Goal: Book appointment/travel/reservation

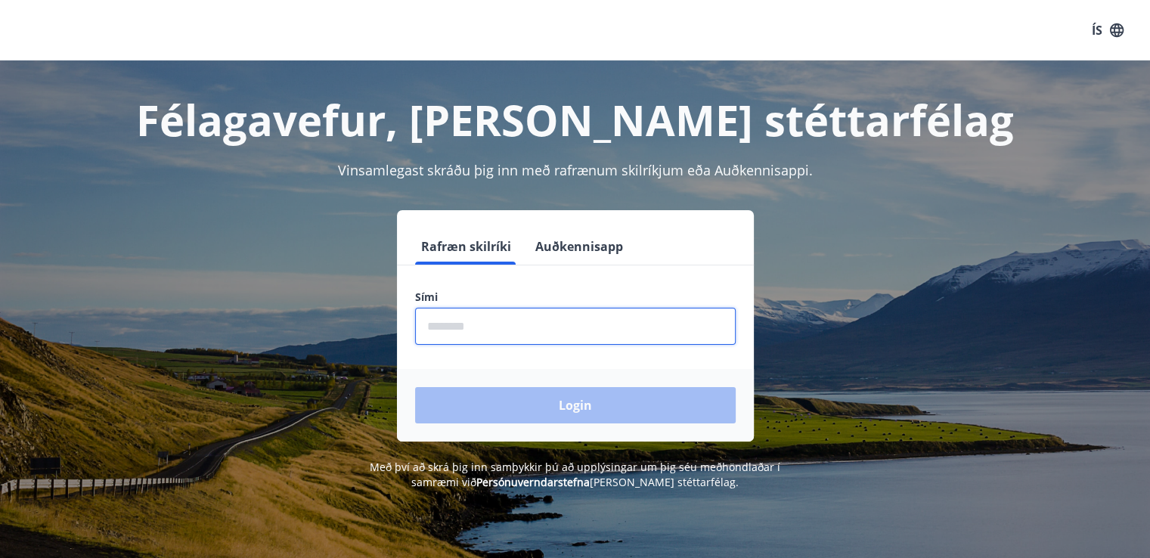
click at [465, 333] on input "phone" at bounding box center [575, 326] width 321 height 37
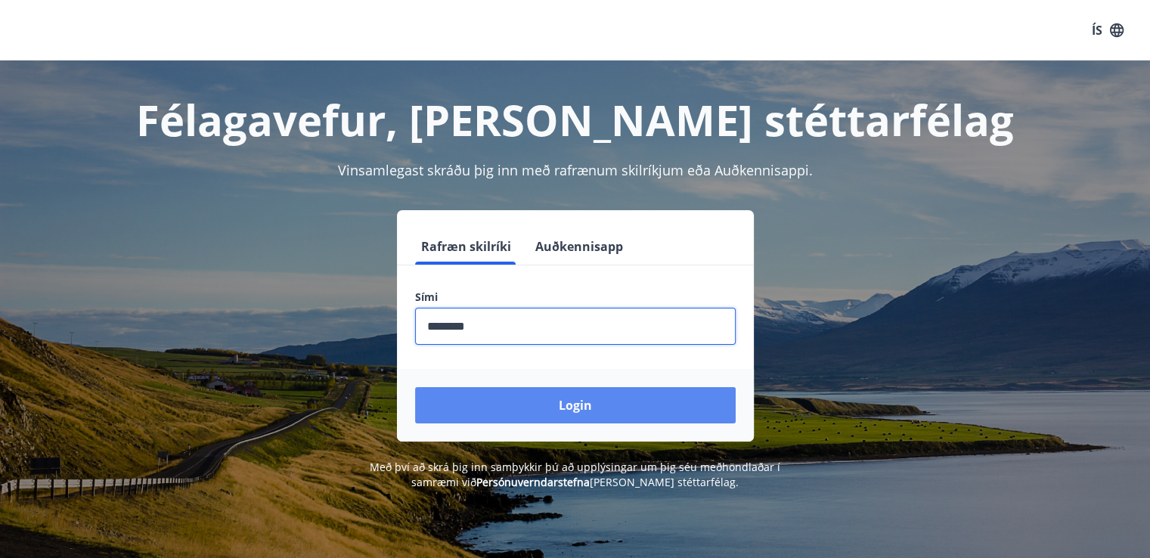
type input "********"
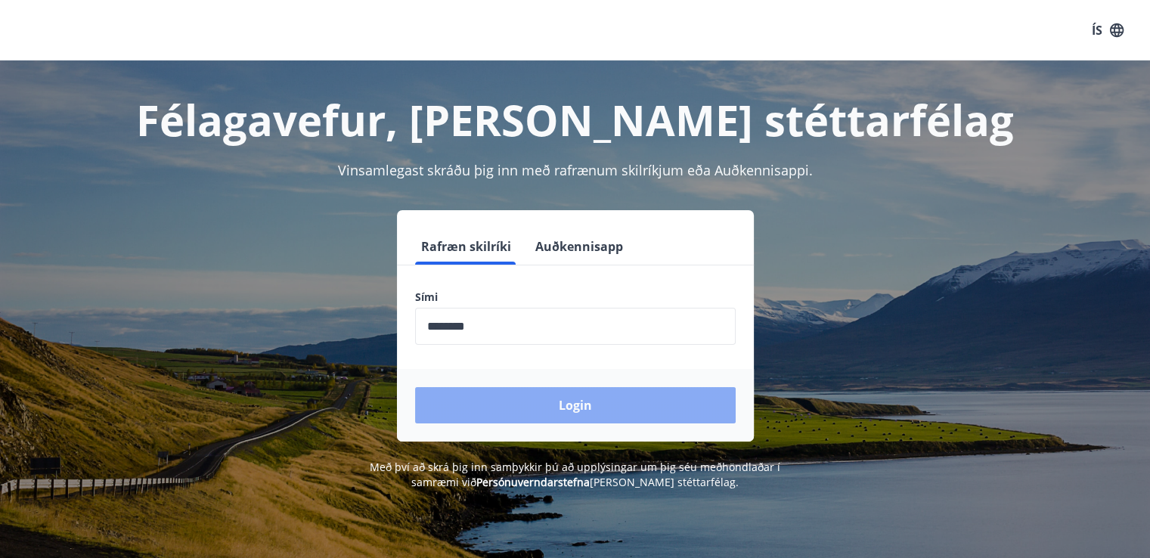
click at [577, 397] on button "Login" at bounding box center [575, 405] width 321 height 36
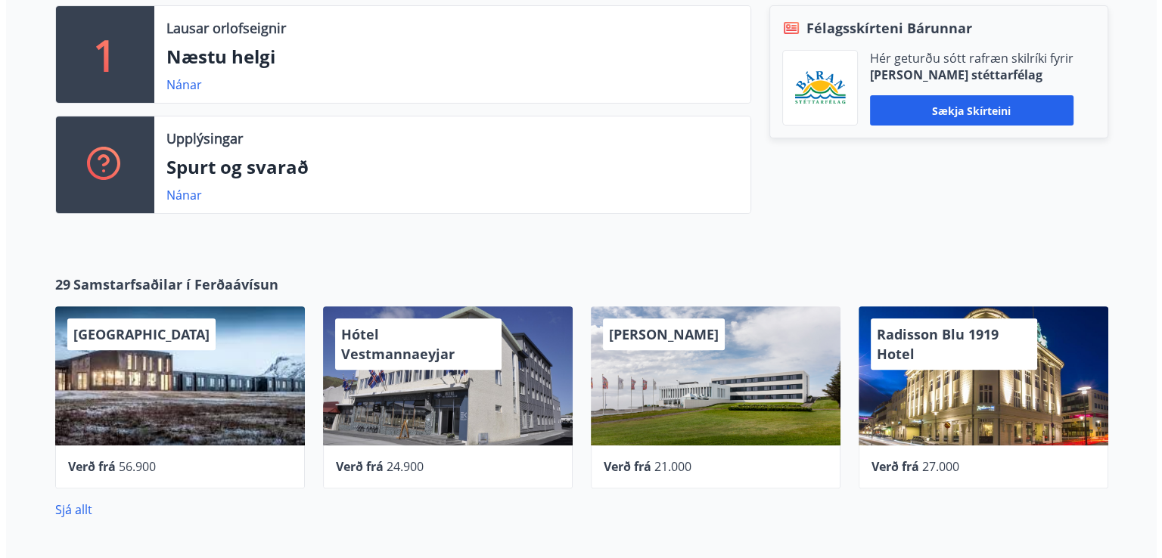
scroll to position [453, 0]
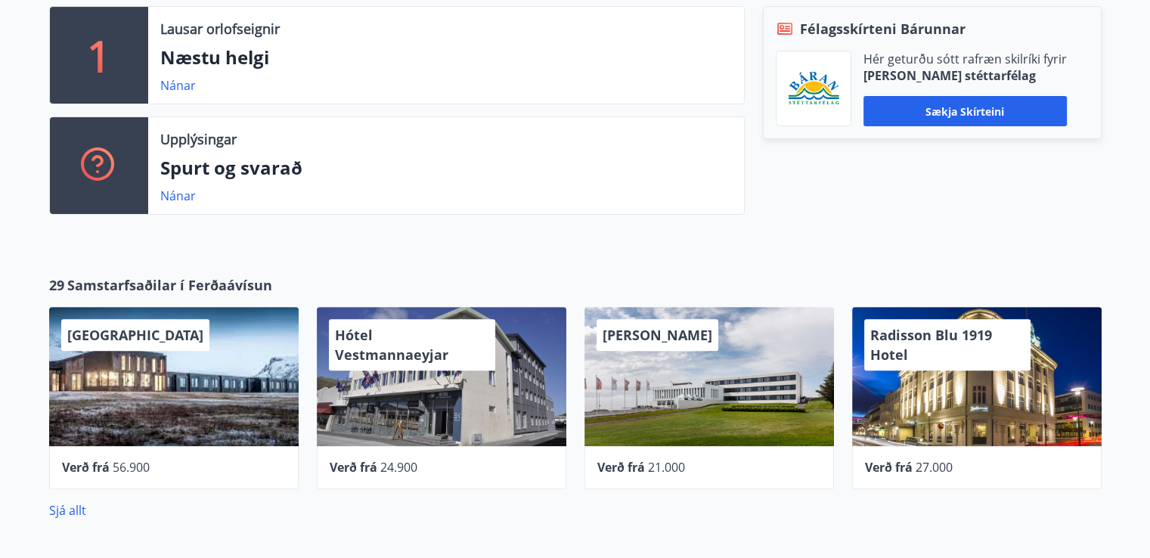
click at [249, 359] on div "UMI Hotel" at bounding box center [174, 376] width 250 height 139
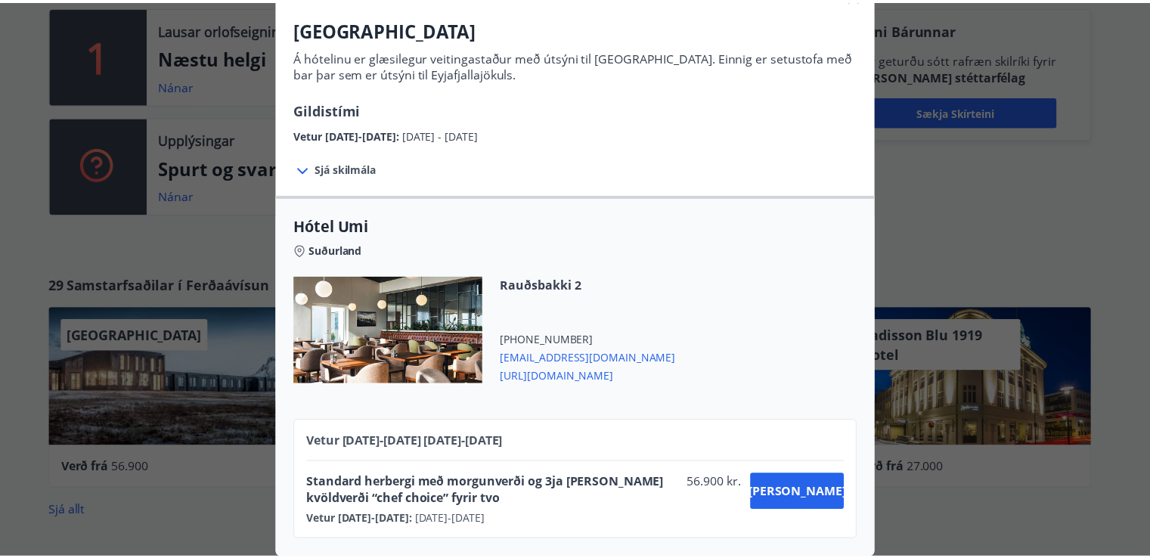
scroll to position [0, 0]
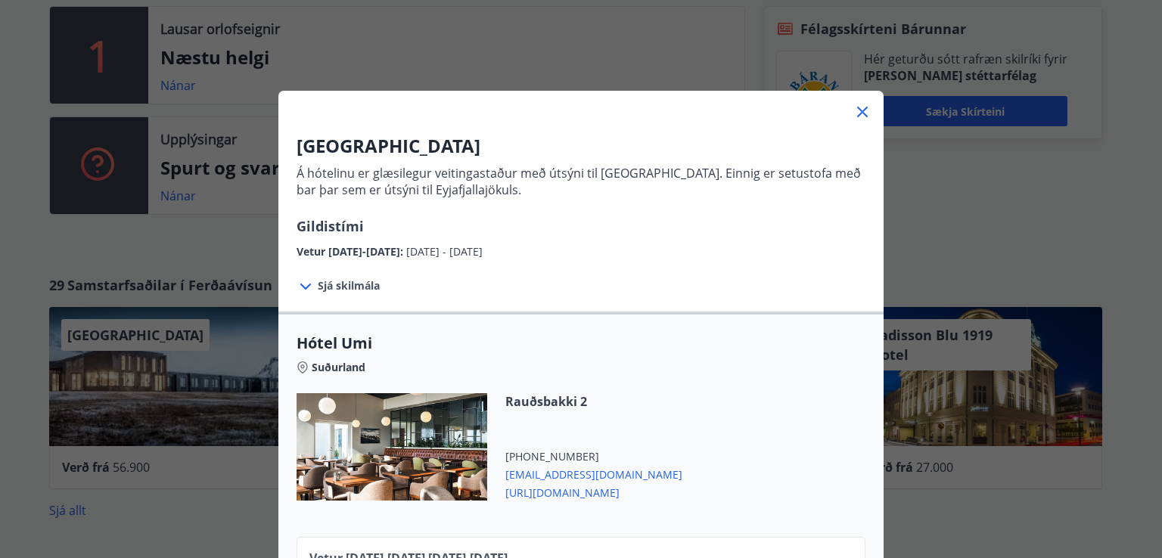
click at [853, 105] on icon at bounding box center [862, 112] width 18 height 18
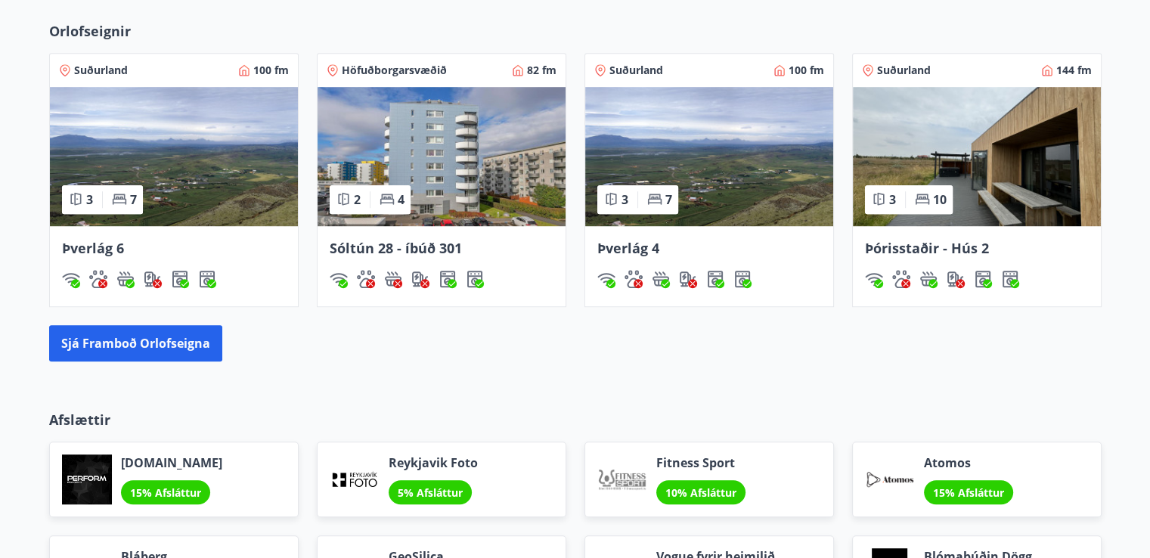
scroll to position [1031, 0]
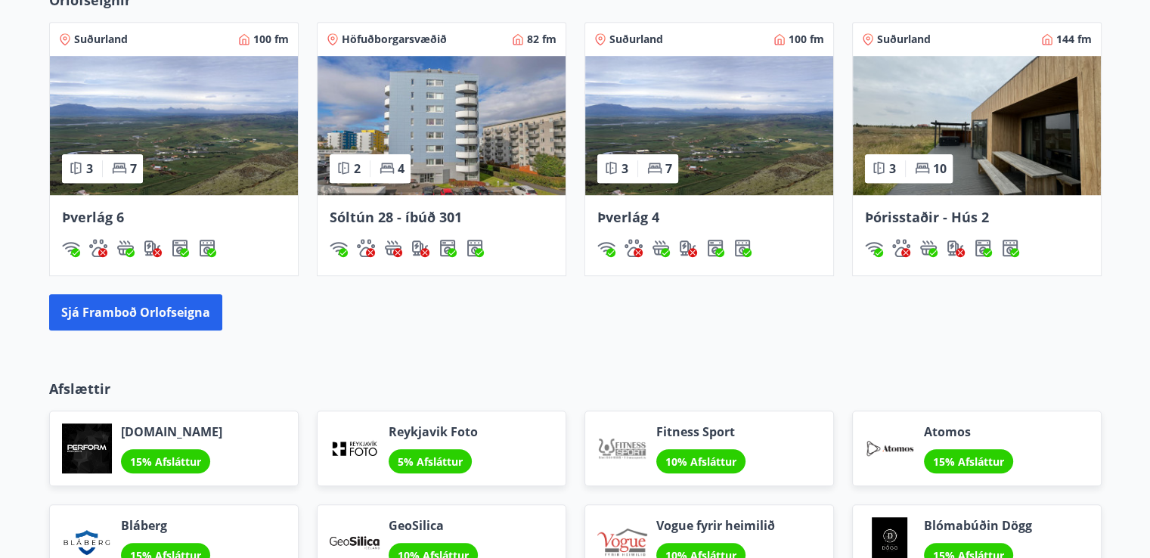
click at [984, 110] on img at bounding box center [977, 125] width 248 height 139
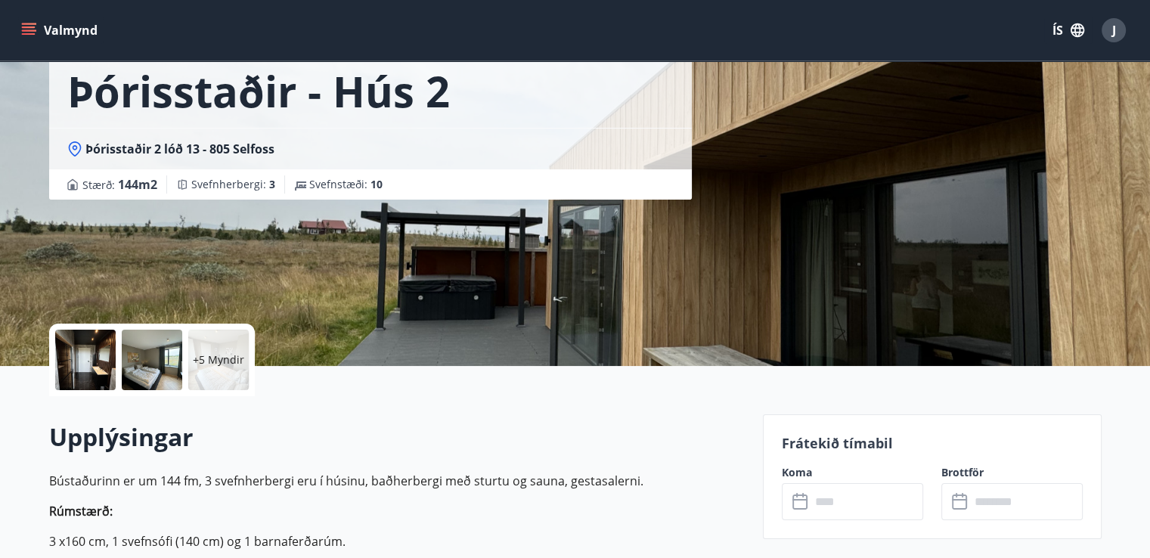
scroll to position [89, 0]
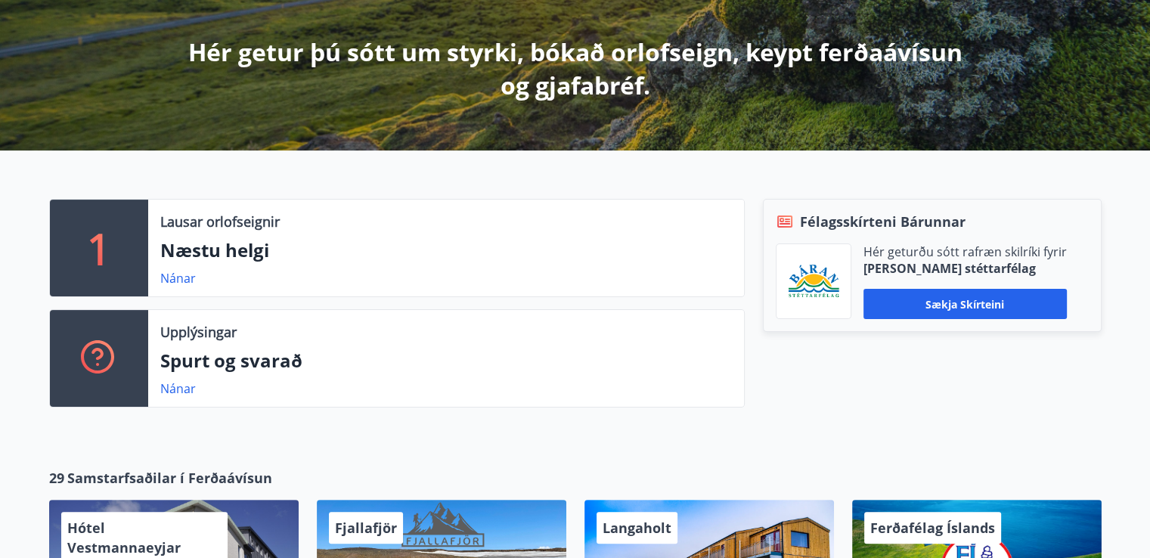
scroll to position [272, 0]
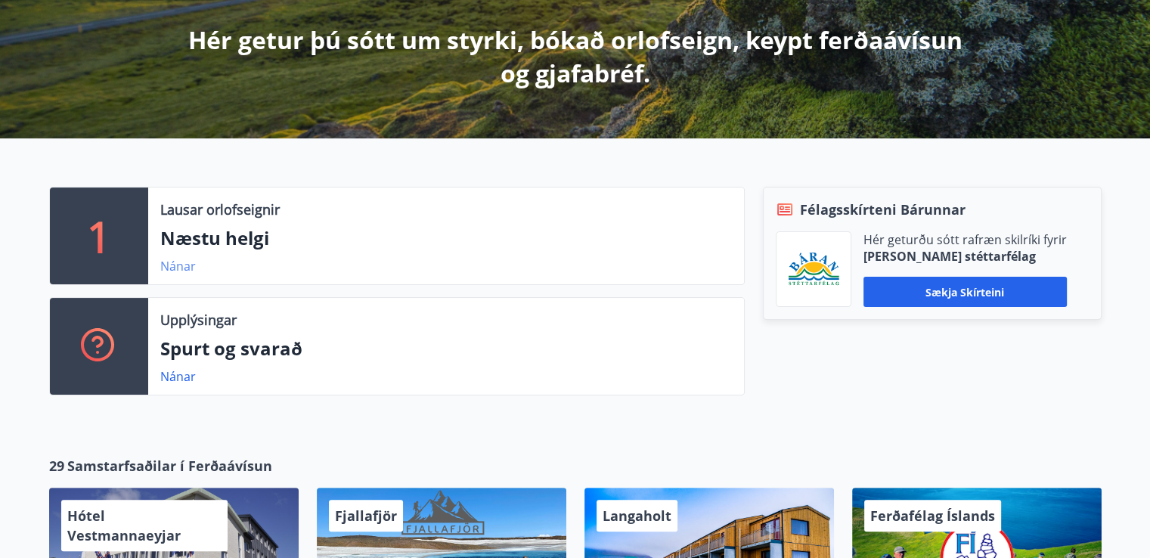
click at [178, 266] on link "Nánar" at bounding box center [178, 266] width 36 height 17
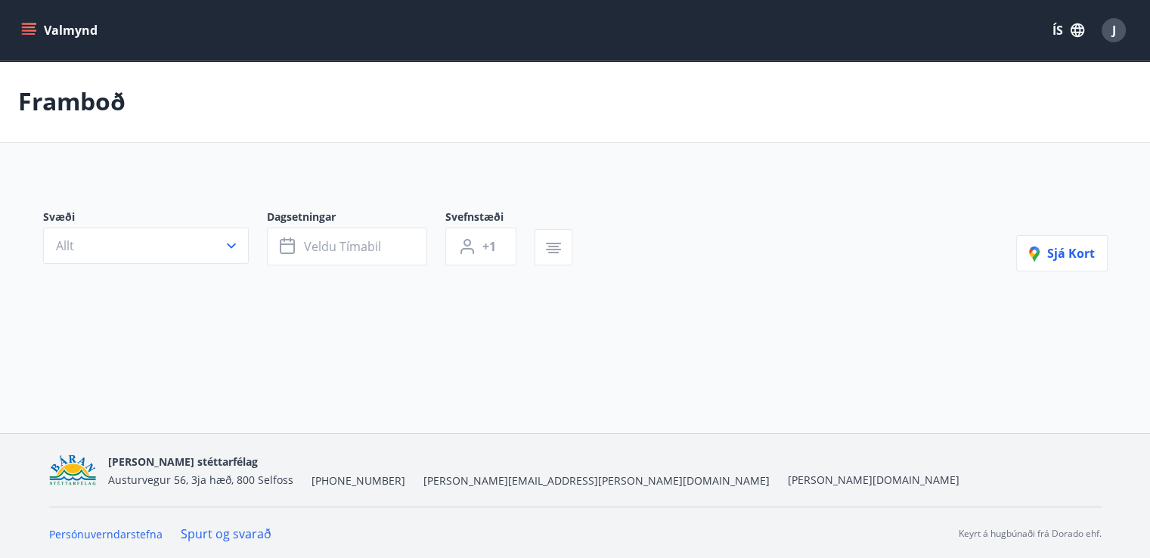
type input "*"
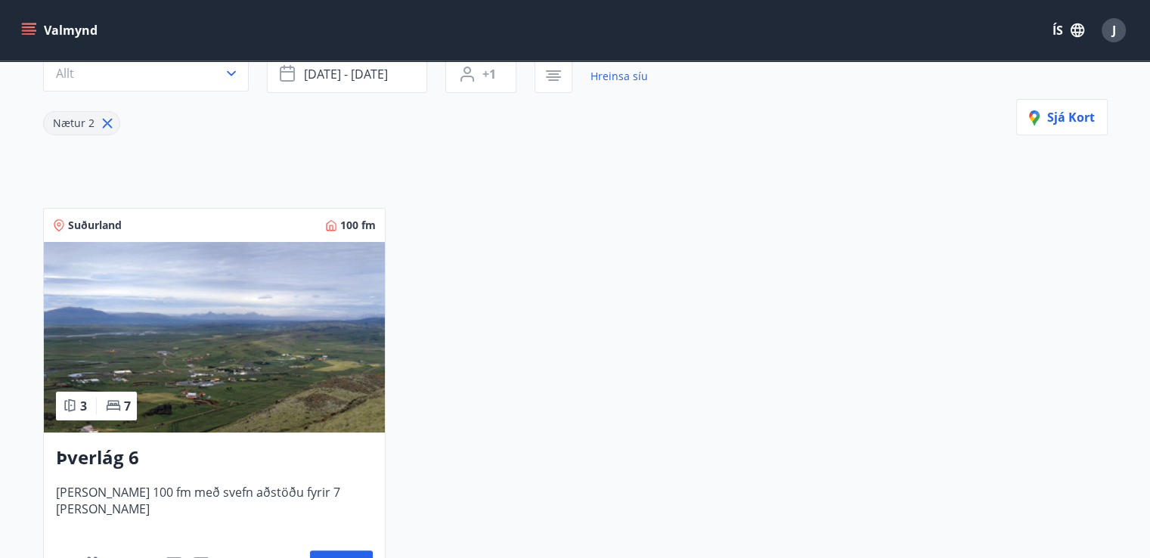
scroll to position [359, 0]
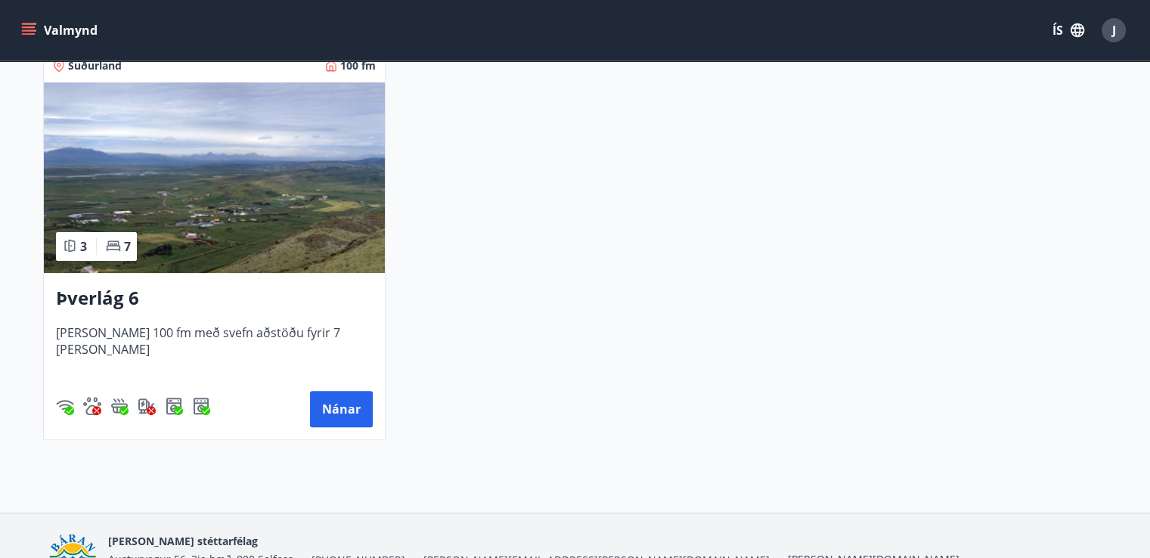
click at [266, 219] on img at bounding box center [214, 177] width 341 height 191
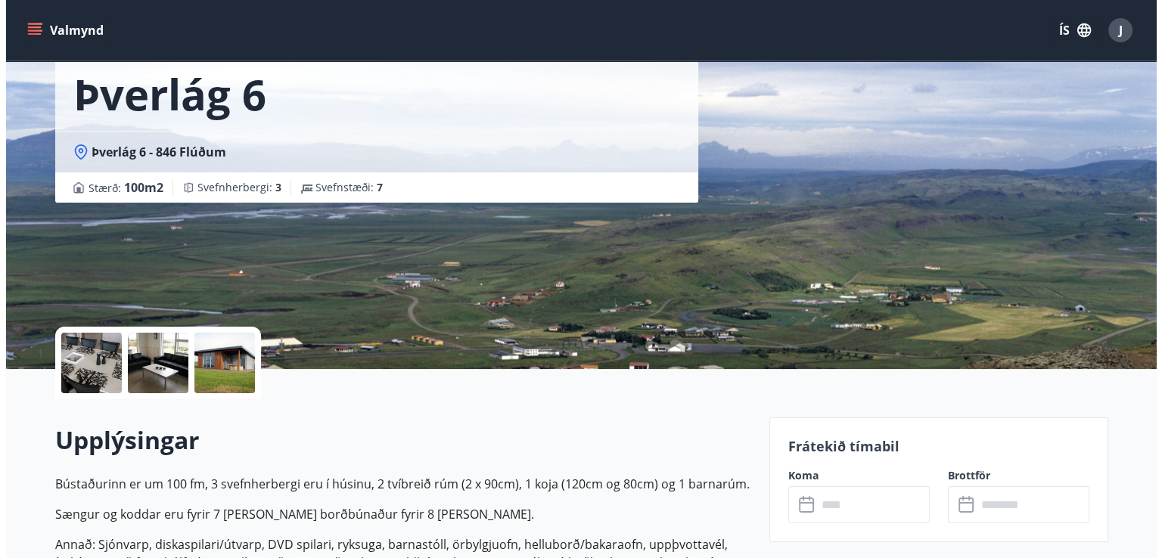
scroll to position [86, 0]
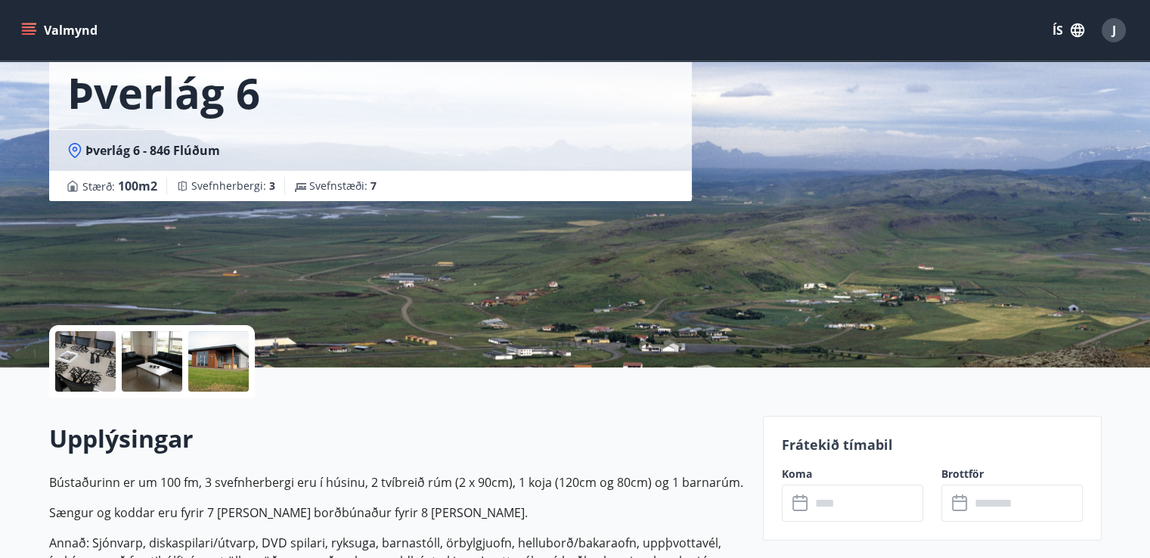
click at [206, 352] on div at bounding box center [218, 361] width 60 height 60
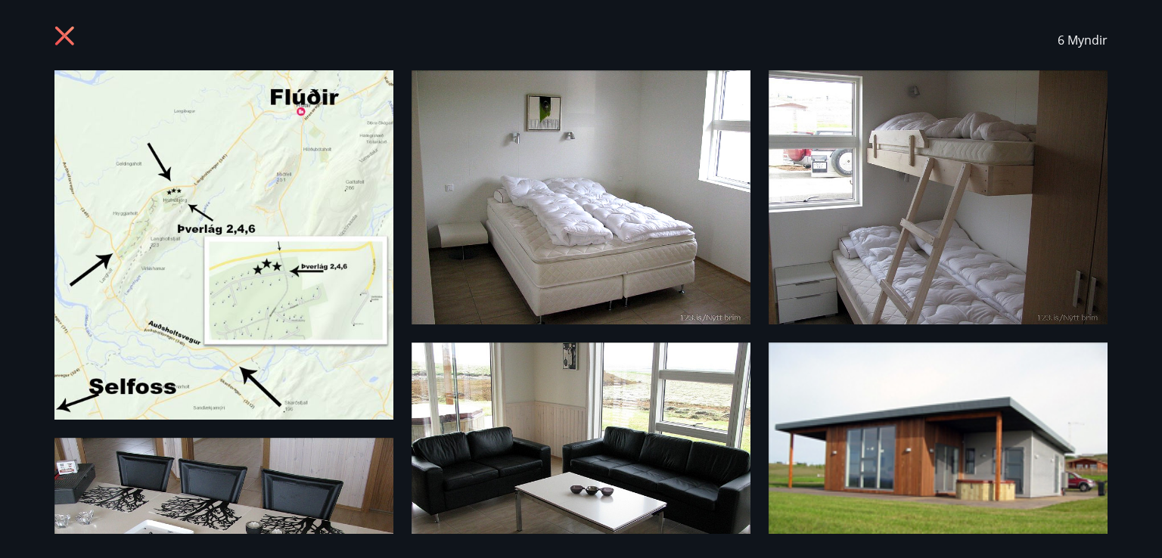
scroll to position [0, 0]
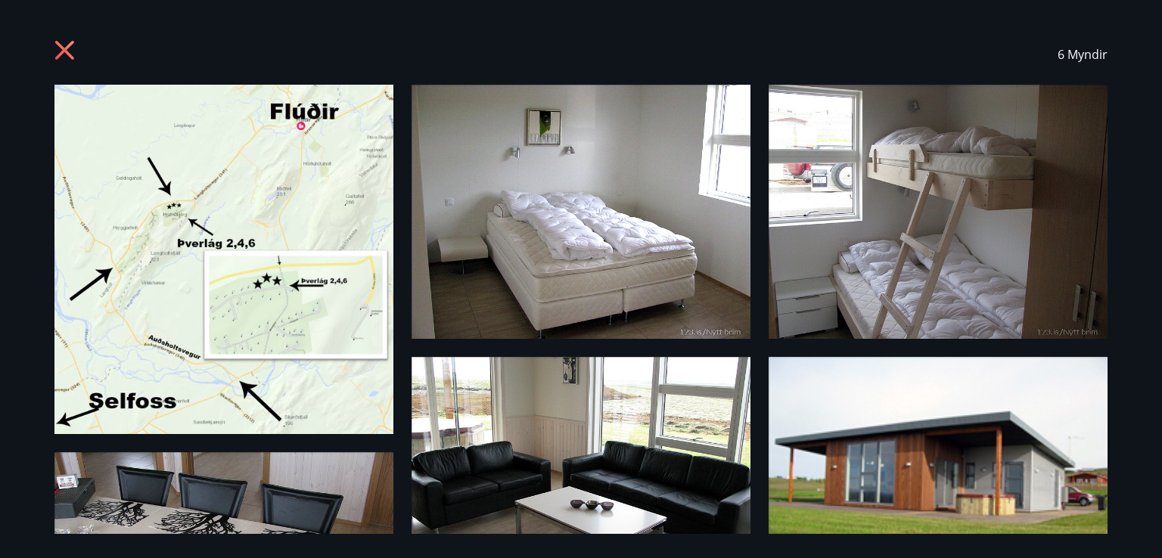
click at [1109, 58] on div "6 Myndir" at bounding box center [580, 54] width 1089 height 60
click at [48, 35] on div "6 Myndir" at bounding box center [580, 54] width 1089 height 60
click at [54, 35] on div "6 Myndir" at bounding box center [580, 54] width 1053 height 60
click at [64, 36] on div "6 Myndir" at bounding box center [580, 54] width 1053 height 60
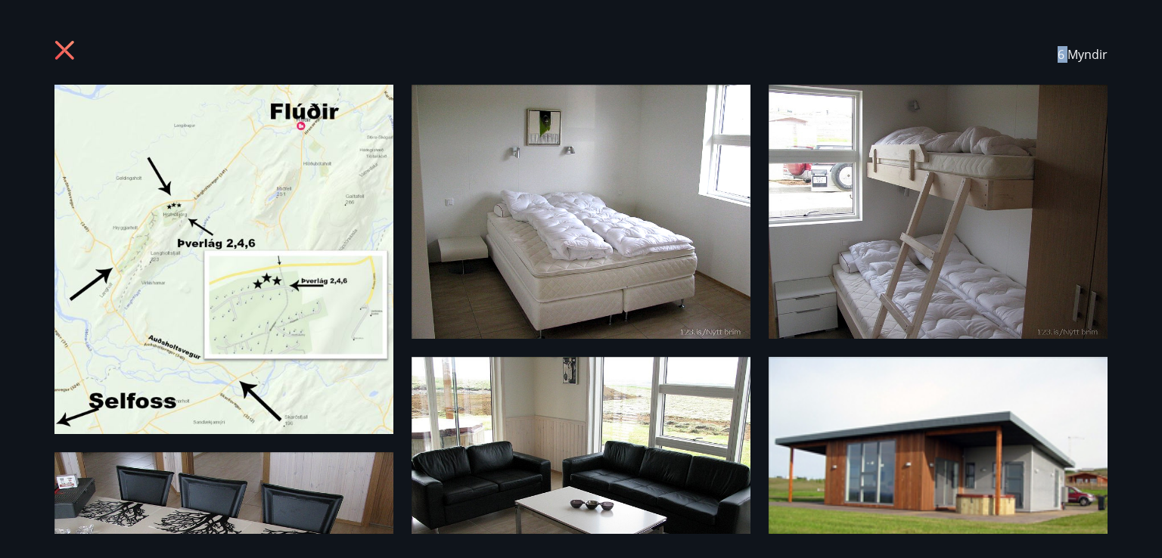
click at [64, 36] on div "6 Myndir" at bounding box center [580, 54] width 1053 height 60
